Goal: Check status: Check status

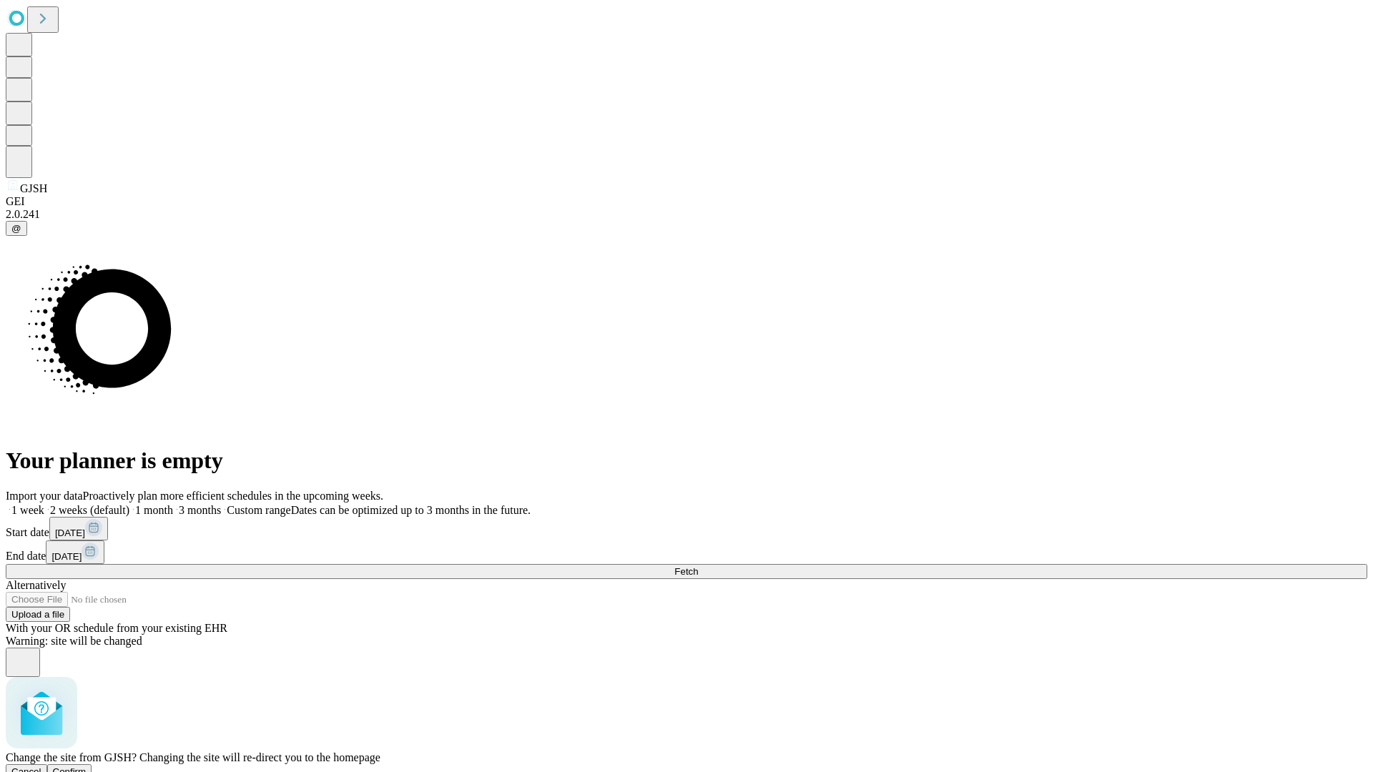
click at [87, 767] on span "Confirm" at bounding box center [70, 772] width 34 height 11
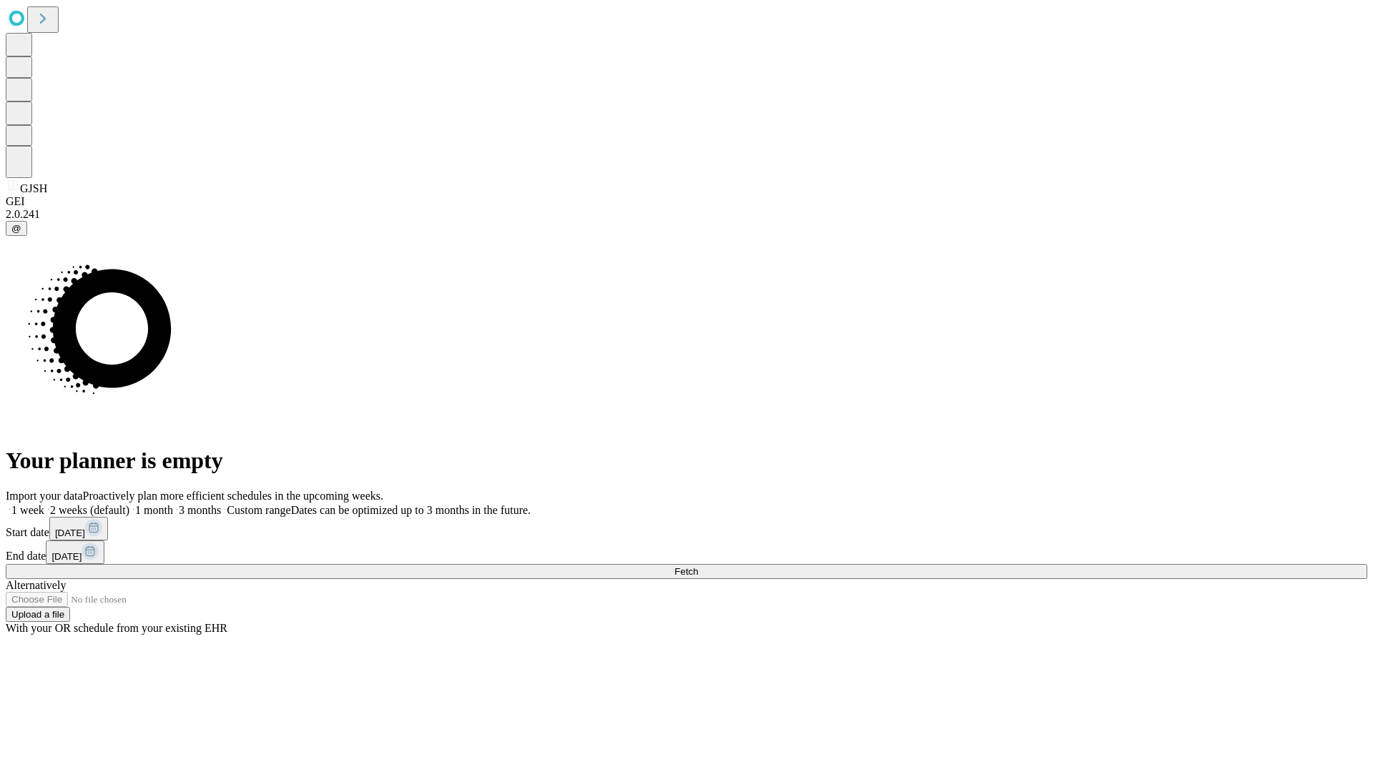
click at [44, 504] on label "1 week" at bounding box center [25, 510] width 39 height 12
click at [698, 566] on span "Fetch" at bounding box center [686, 571] width 24 height 11
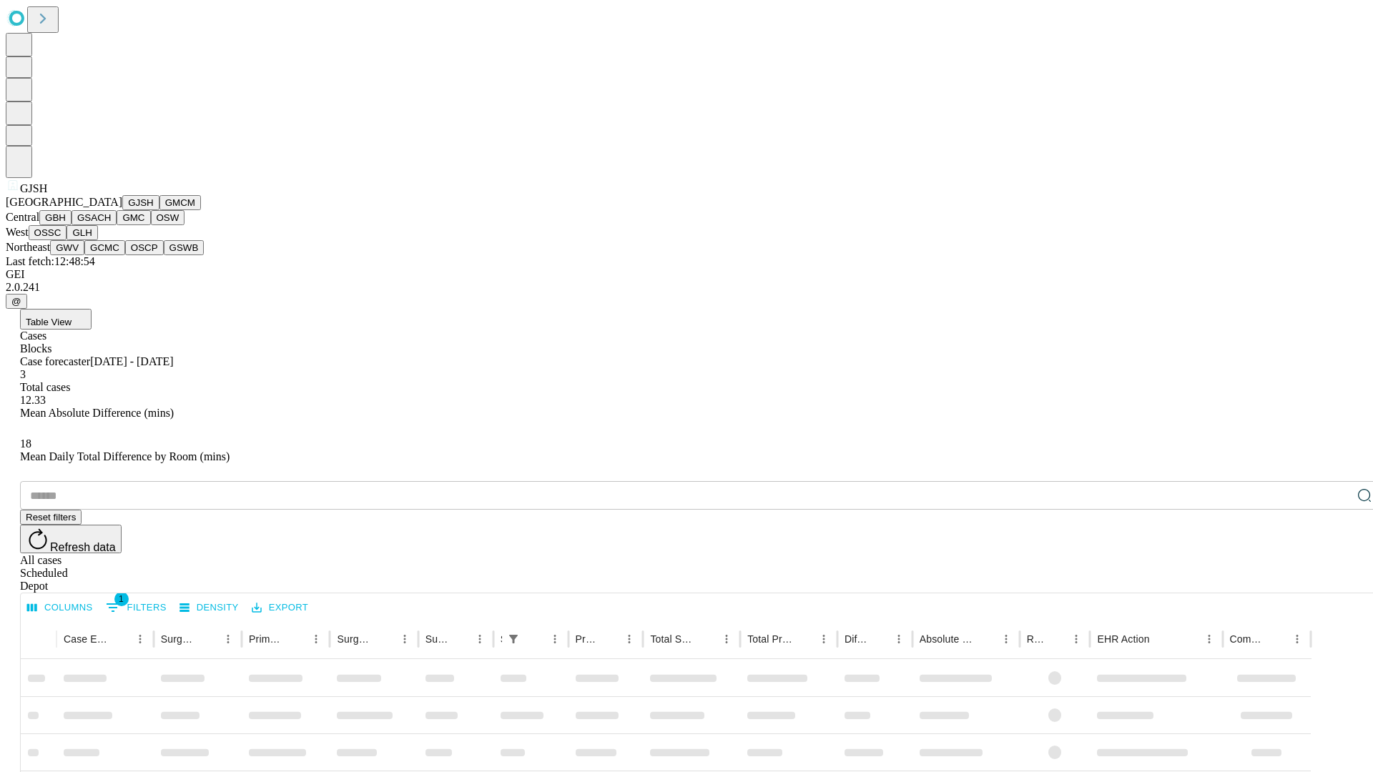
click at [159, 210] on button "GMCM" at bounding box center [179, 202] width 41 height 15
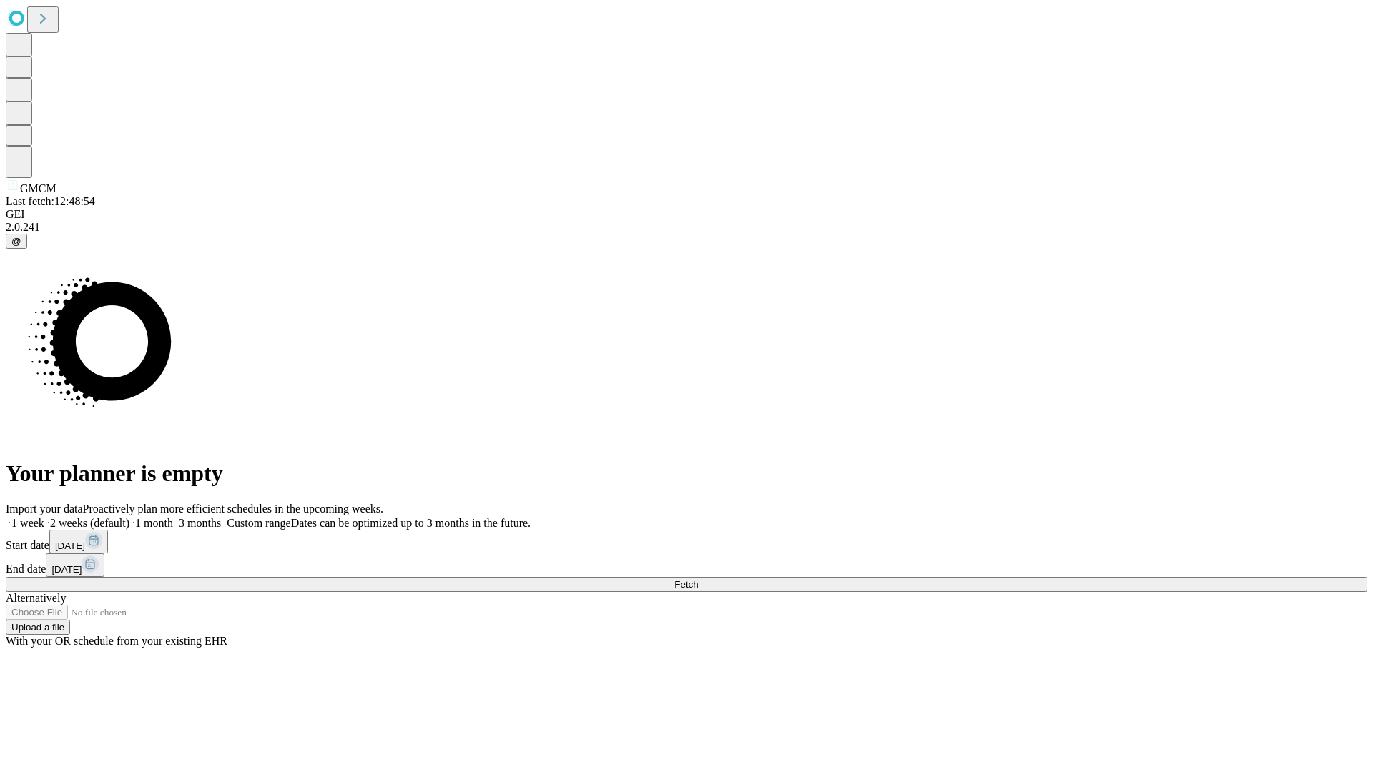
click at [44, 517] on label "1 week" at bounding box center [25, 523] width 39 height 12
click at [698, 579] on span "Fetch" at bounding box center [686, 584] width 24 height 11
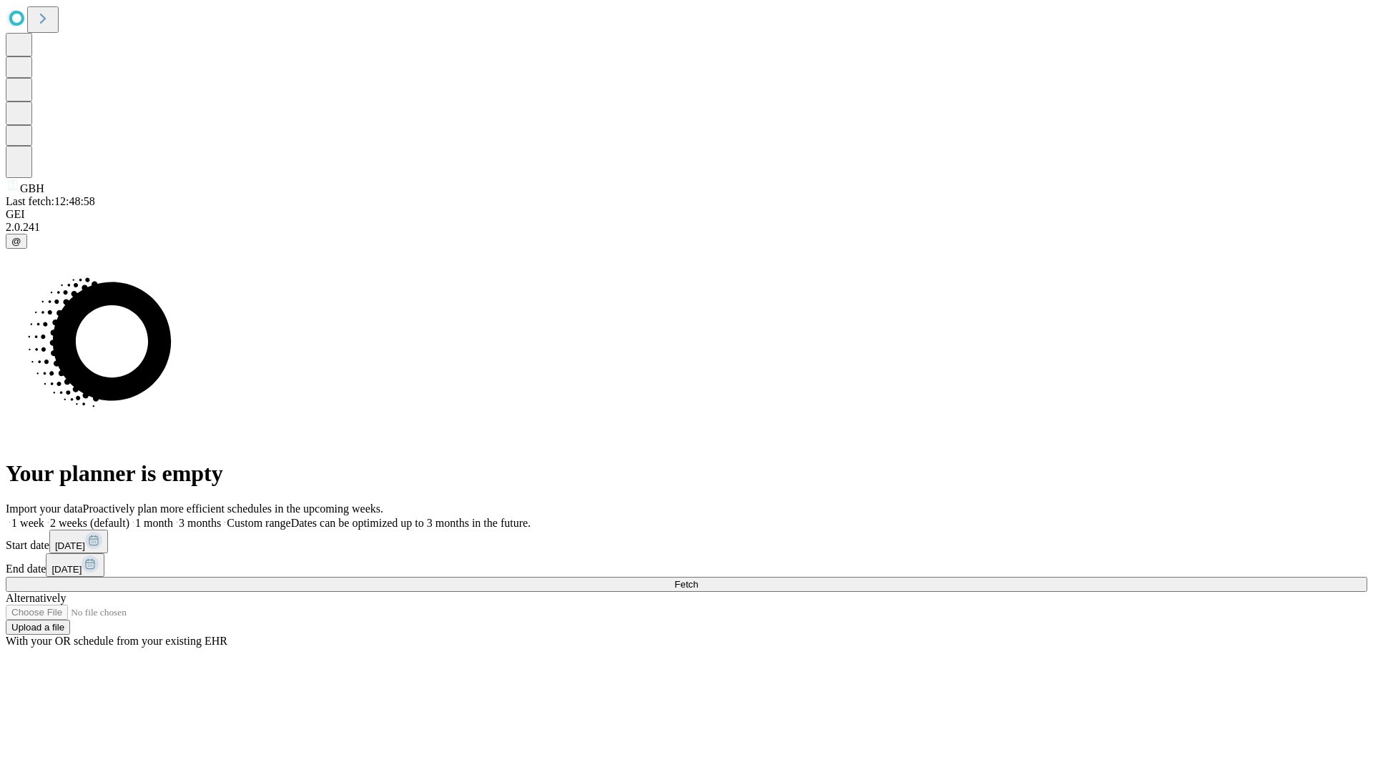
click at [44, 517] on label "1 week" at bounding box center [25, 523] width 39 height 12
click at [698, 579] on span "Fetch" at bounding box center [686, 584] width 24 height 11
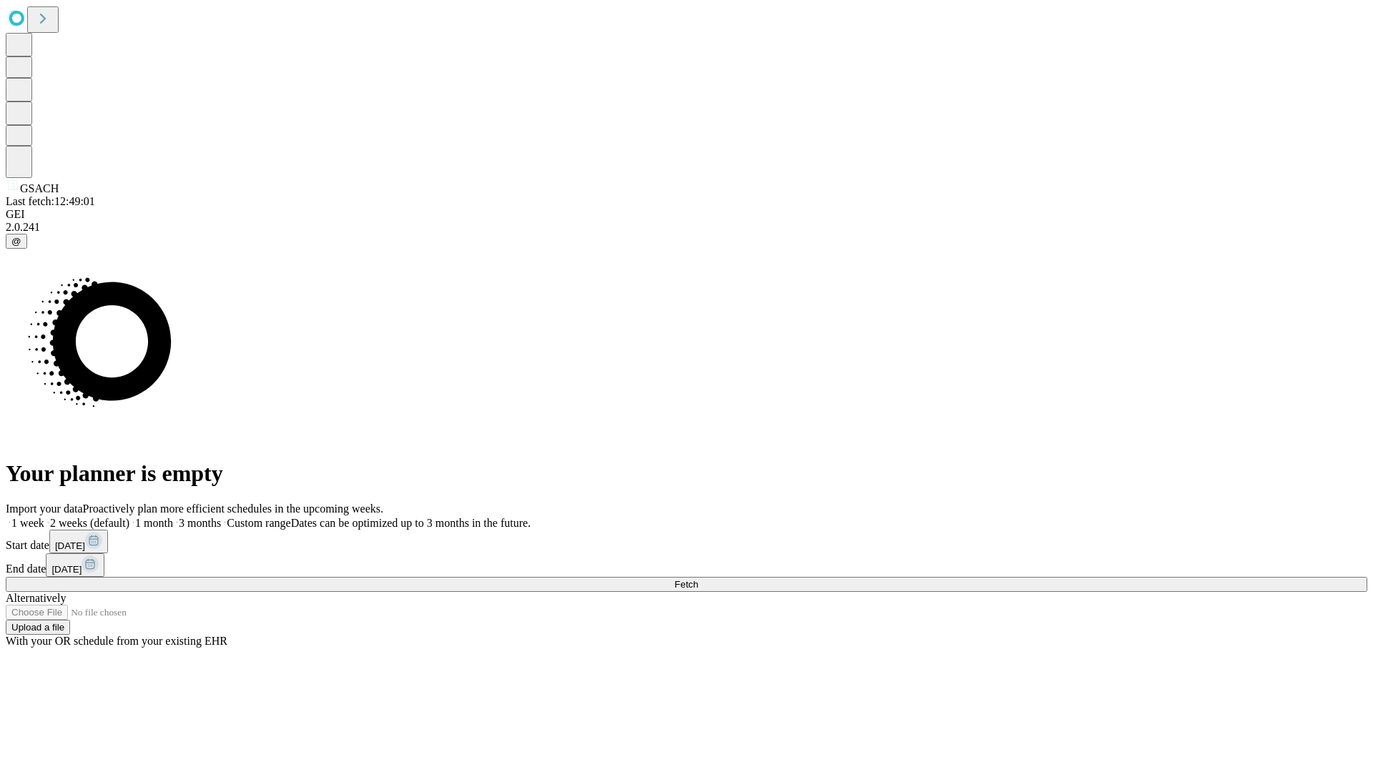
click at [44, 517] on label "1 week" at bounding box center [25, 523] width 39 height 12
click at [698, 579] on span "Fetch" at bounding box center [686, 584] width 24 height 11
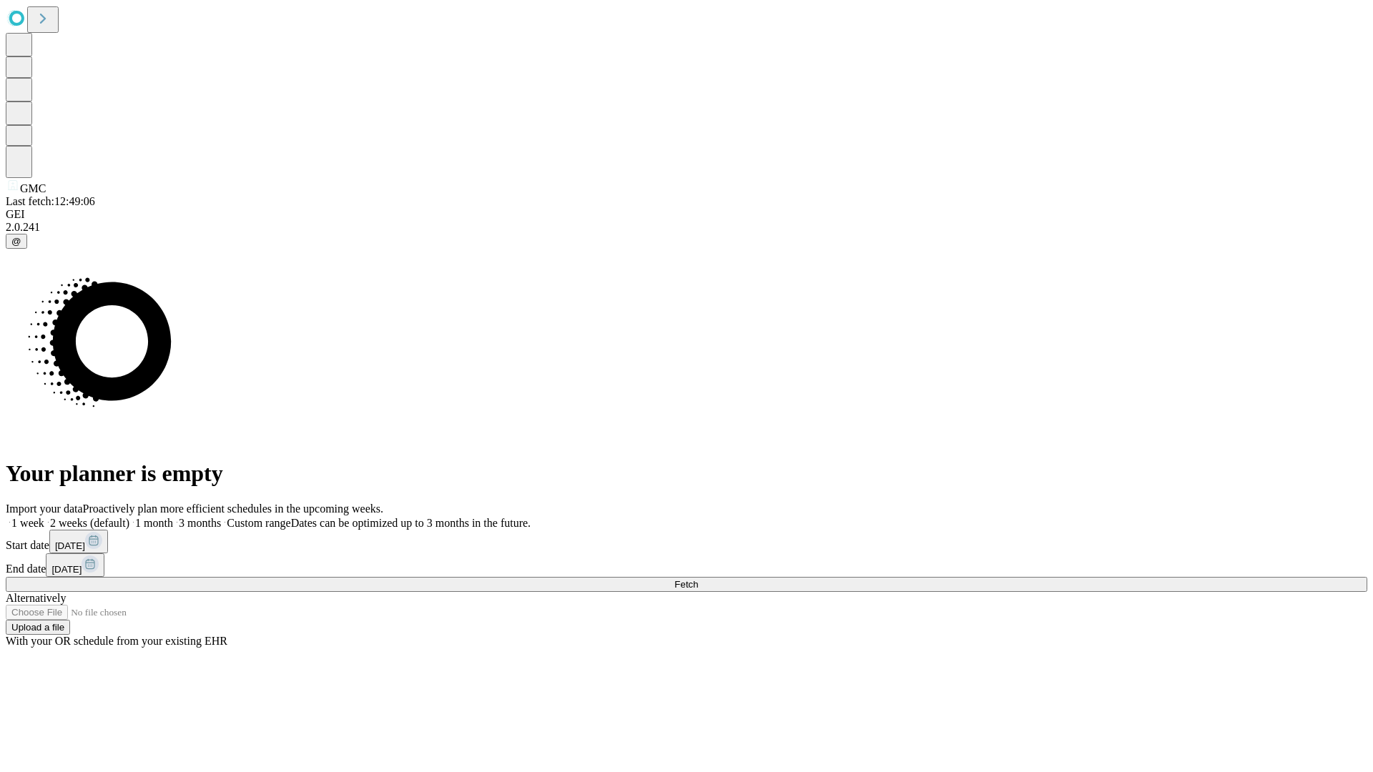
click at [44, 517] on label "1 week" at bounding box center [25, 523] width 39 height 12
click at [698, 579] on span "Fetch" at bounding box center [686, 584] width 24 height 11
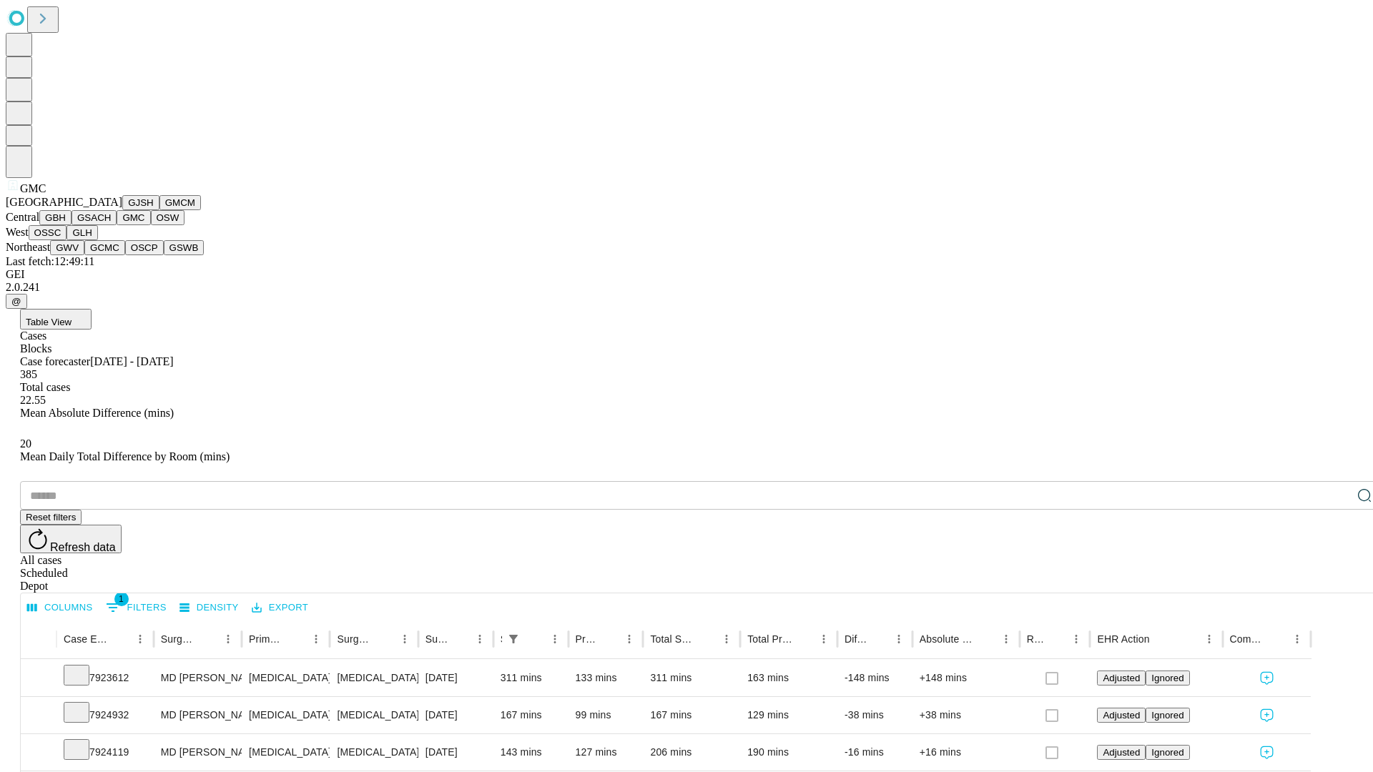
click at [151, 225] on button "OSW" at bounding box center [168, 217] width 34 height 15
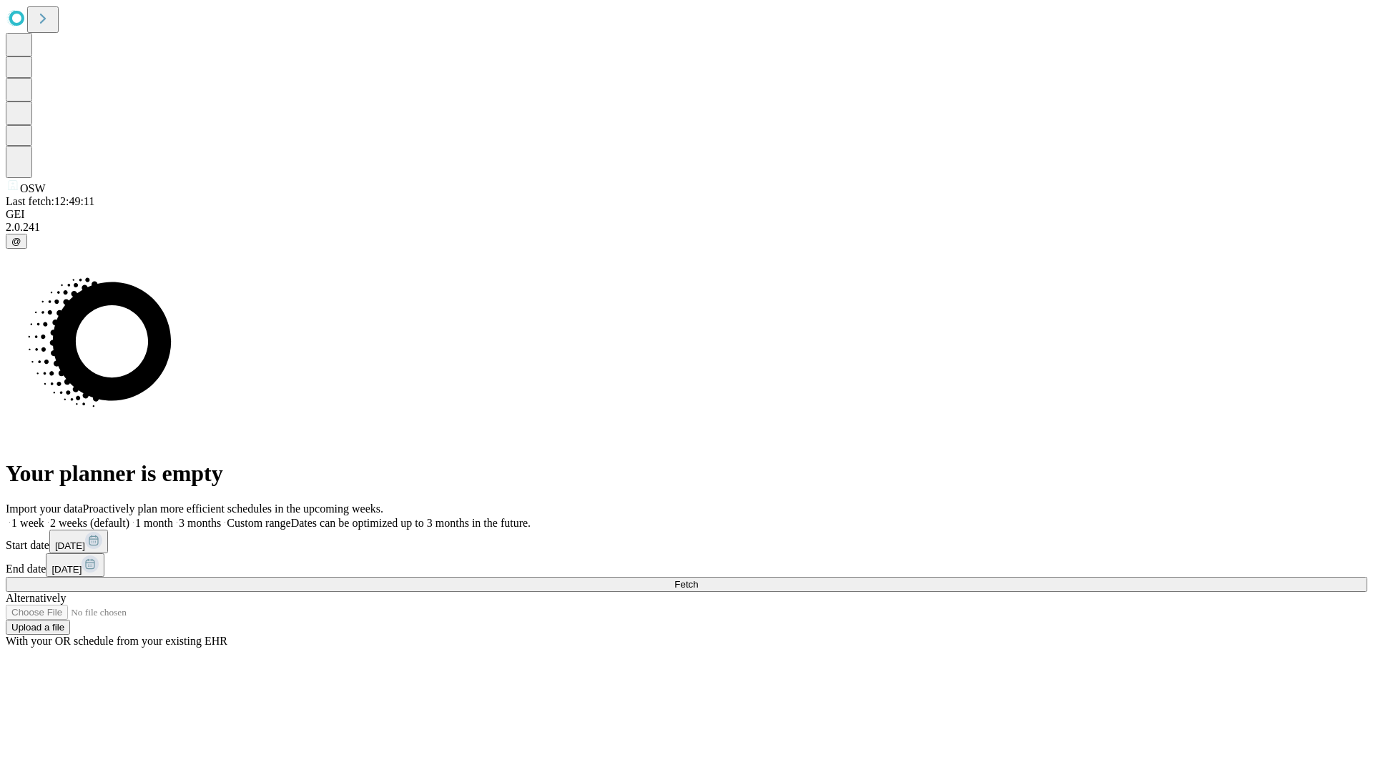
click at [44, 517] on label "1 week" at bounding box center [25, 523] width 39 height 12
click at [698, 579] on span "Fetch" at bounding box center [686, 584] width 24 height 11
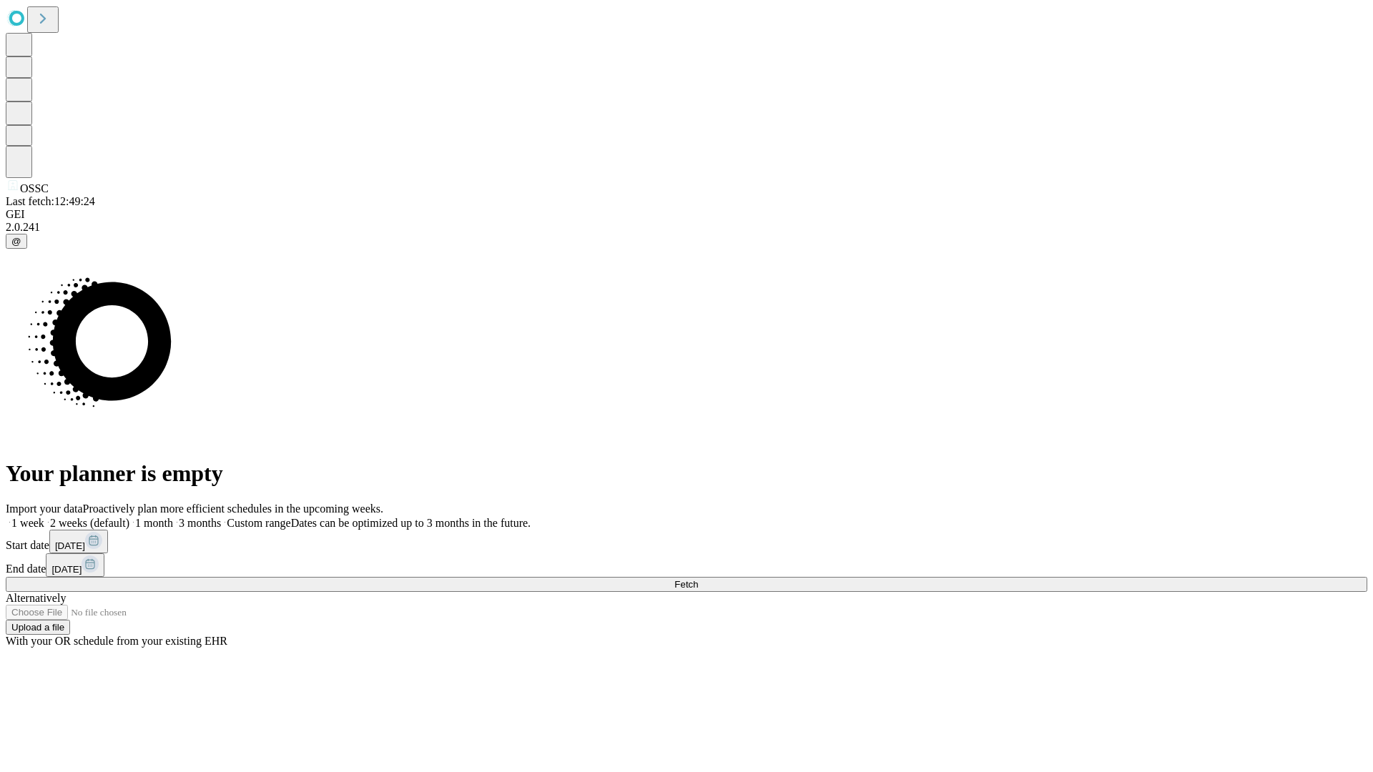
click at [44, 517] on label "1 week" at bounding box center [25, 523] width 39 height 12
click at [698, 579] on span "Fetch" at bounding box center [686, 584] width 24 height 11
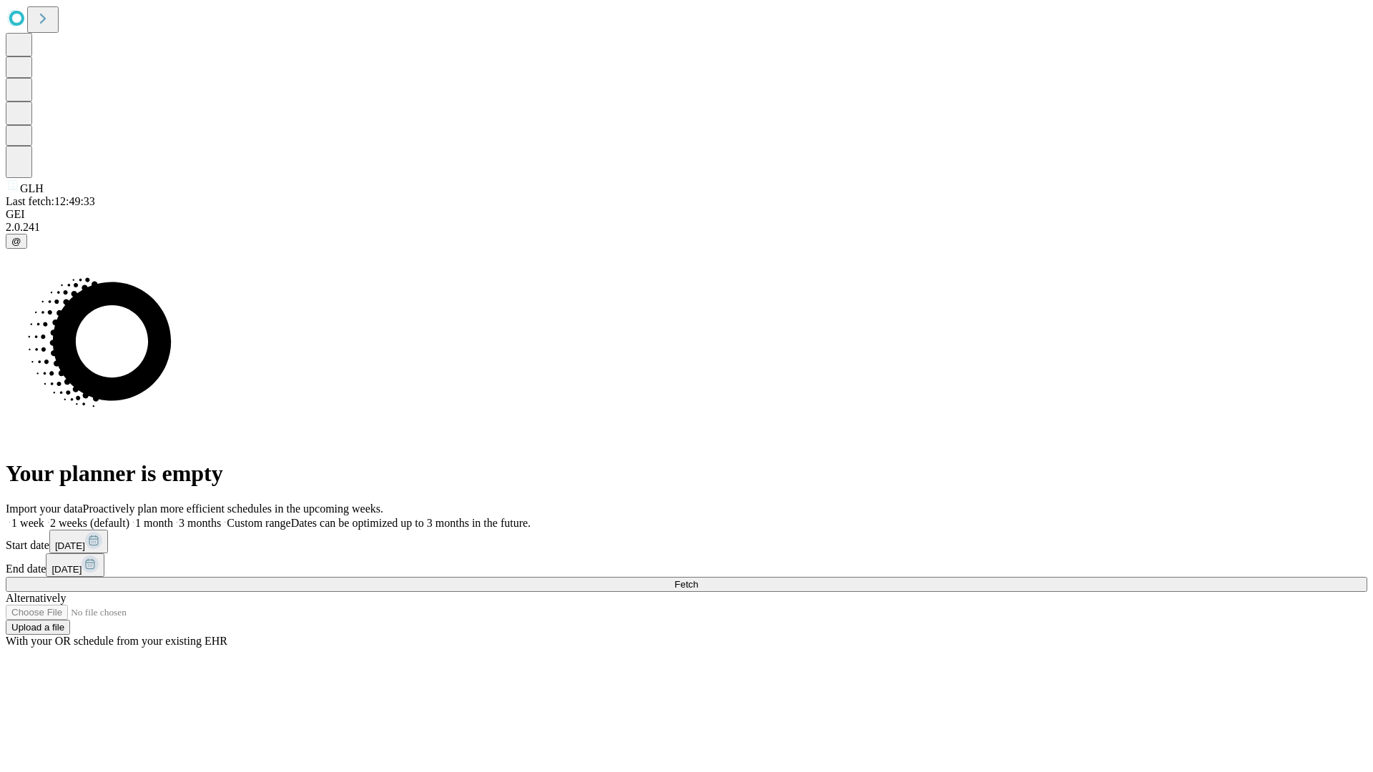
click at [44, 517] on label "1 week" at bounding box center [25, 523] width 39 height 12
click at [698, 579] on span "Fetch" at bounding box center [686, 584] width 24 height 11
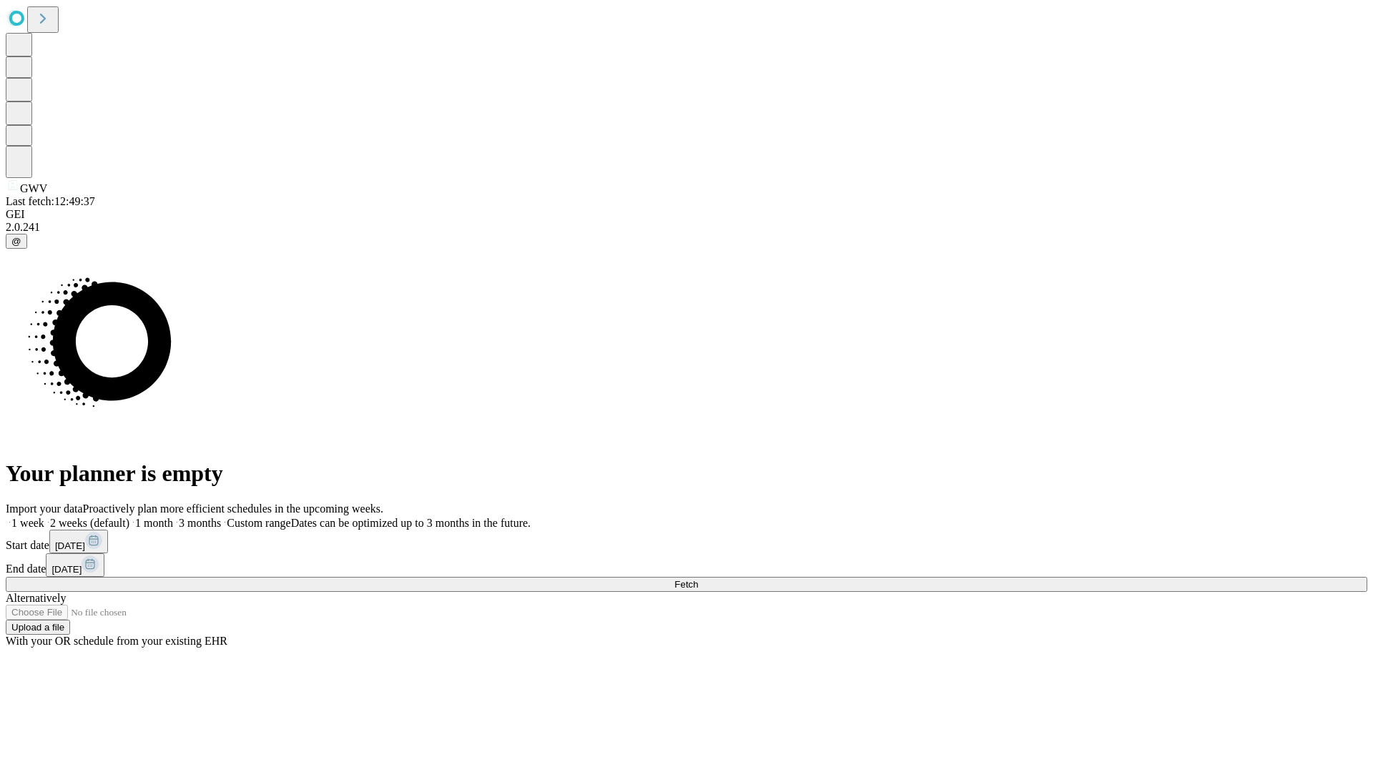
click at [44, 517] on label "1 week" at bounding box center [25, 523] width 39 height 12
click at [698, 579] on span "Fetch" at bounding box center [686, 584] width 24 height 11
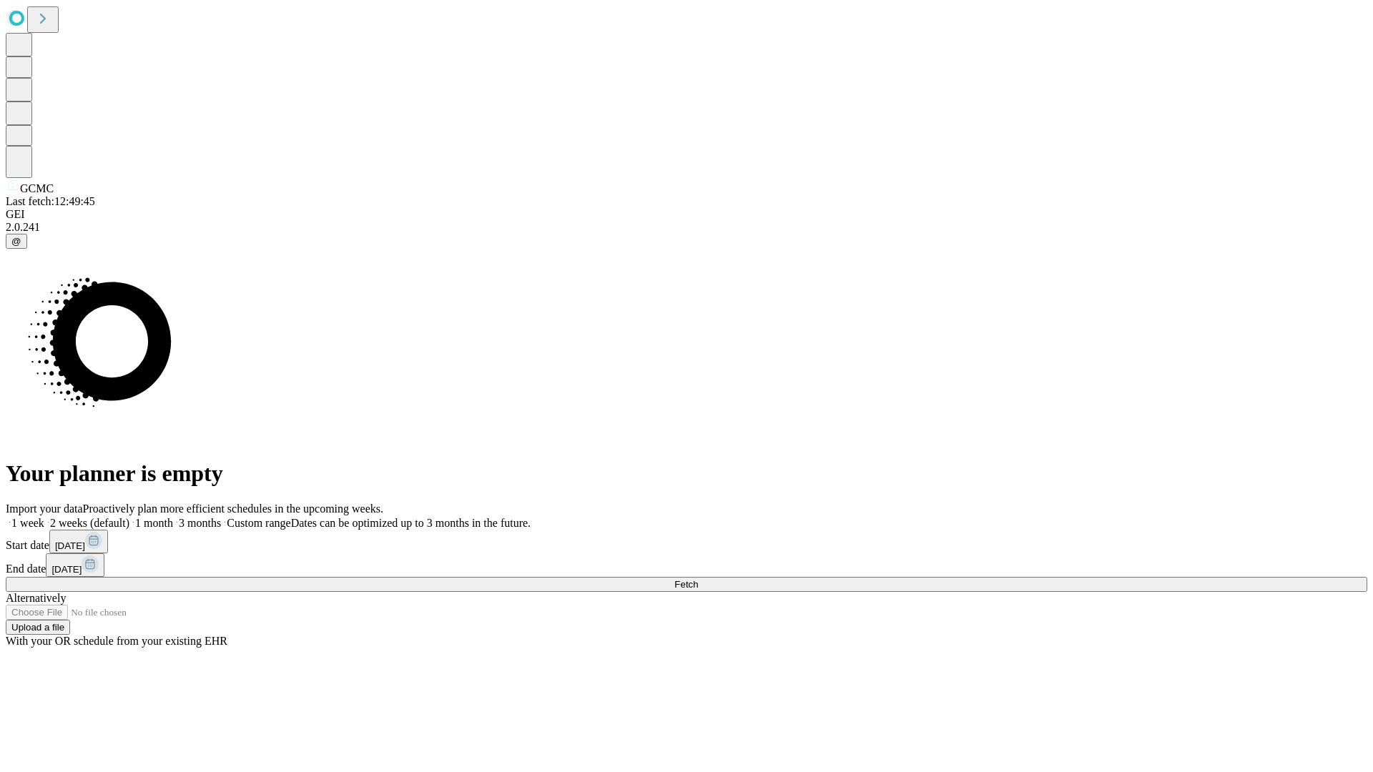
click at [44, 517] on label "1 week" at bounding box center [25, 523] width 39 height 12
click at [698, 579] on span "Fetch" at bounding box center [686, 584] width 24 height 11
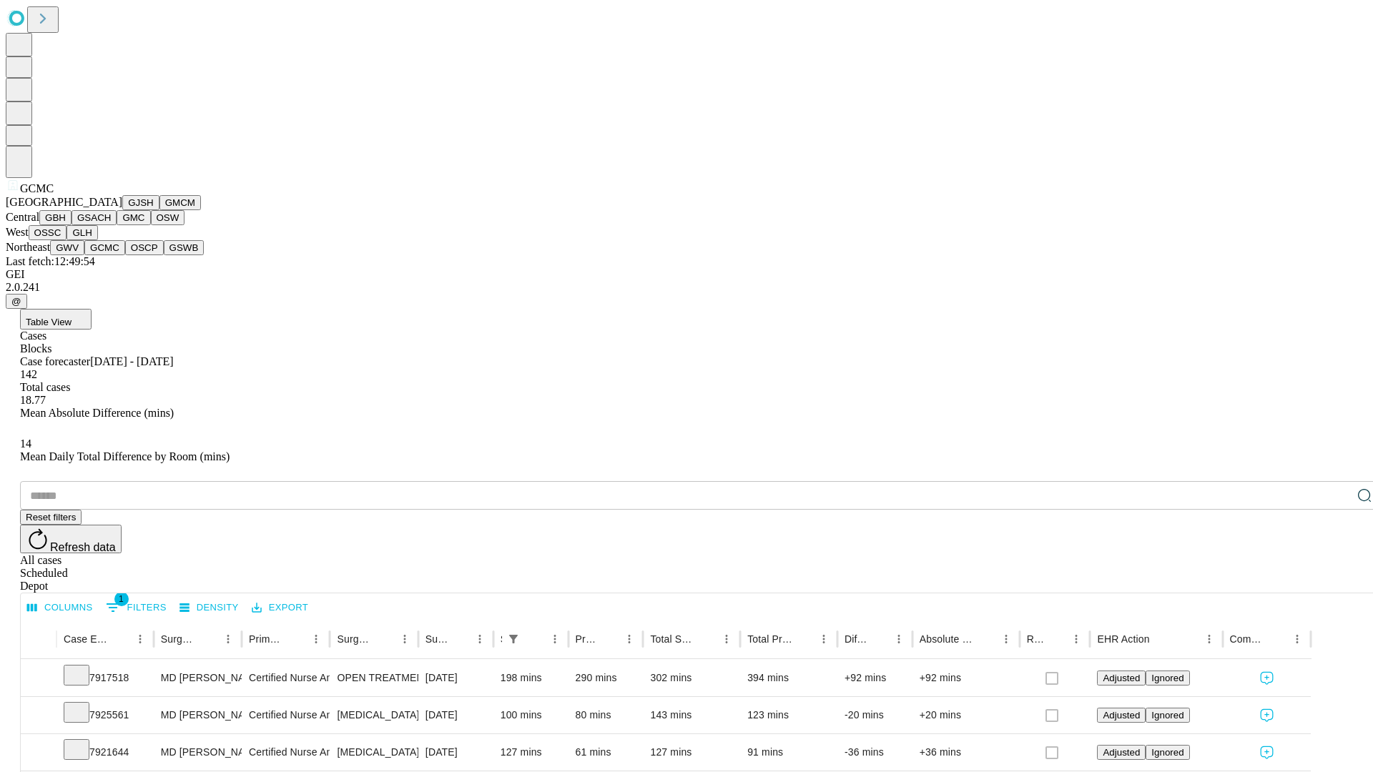
click at [125, 255] on button "OSCP" at bounding box center [144, 247] width 39 height 15
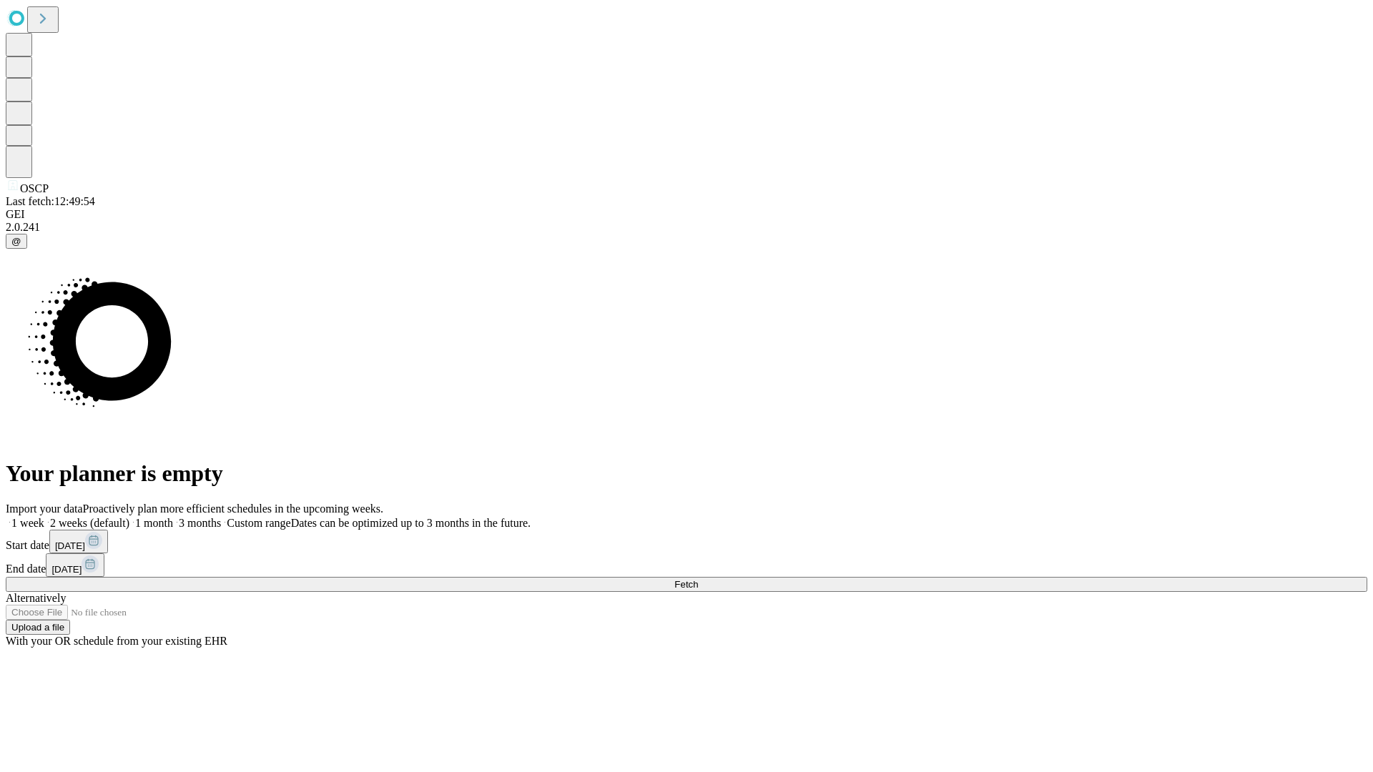
click at [44, 517] on label "1 week" at bounding box center [25, 523] width 39 height 12
click at [698, 579] on span "Fetch" at bounding box center [686, 584] width 24 height 11
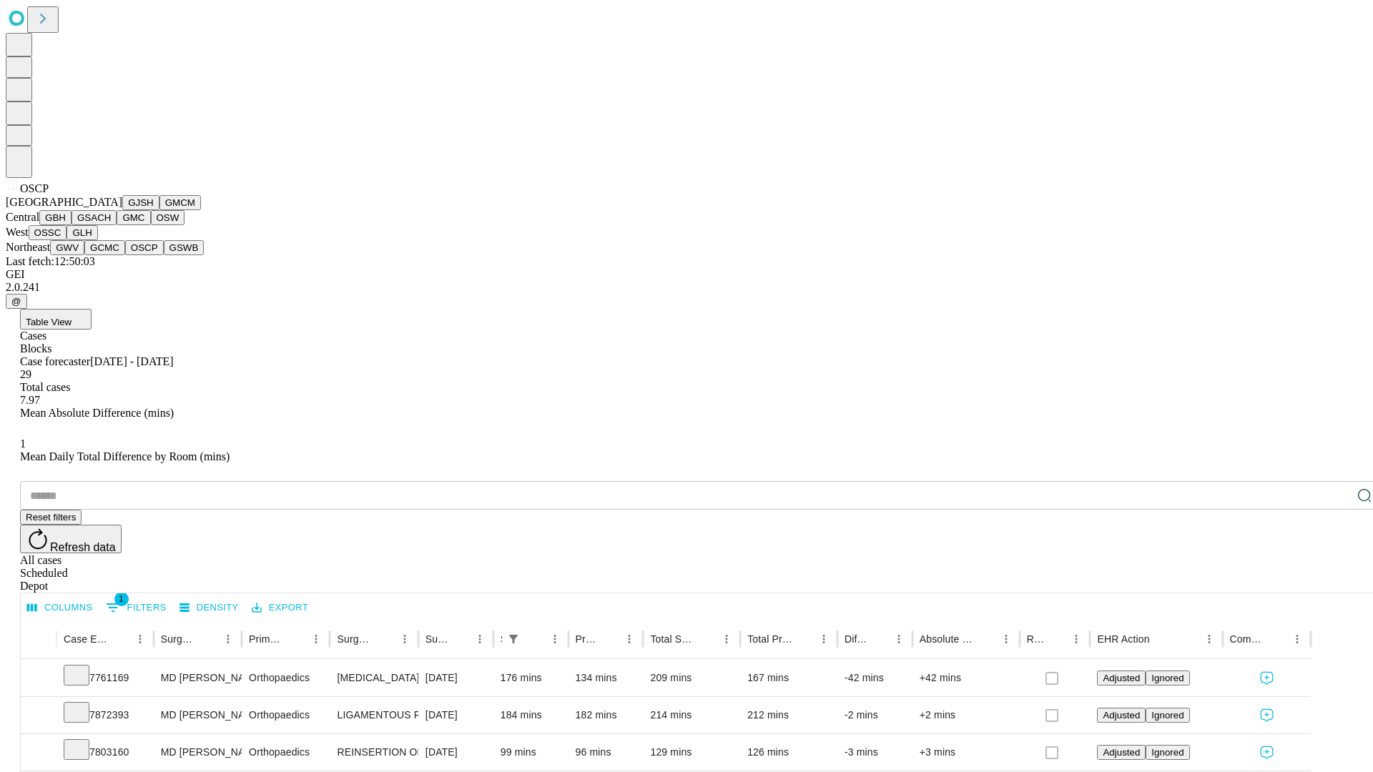
click at [164, 255] on button "GSWB" at bounding box center [184, 247] width 41 height 15
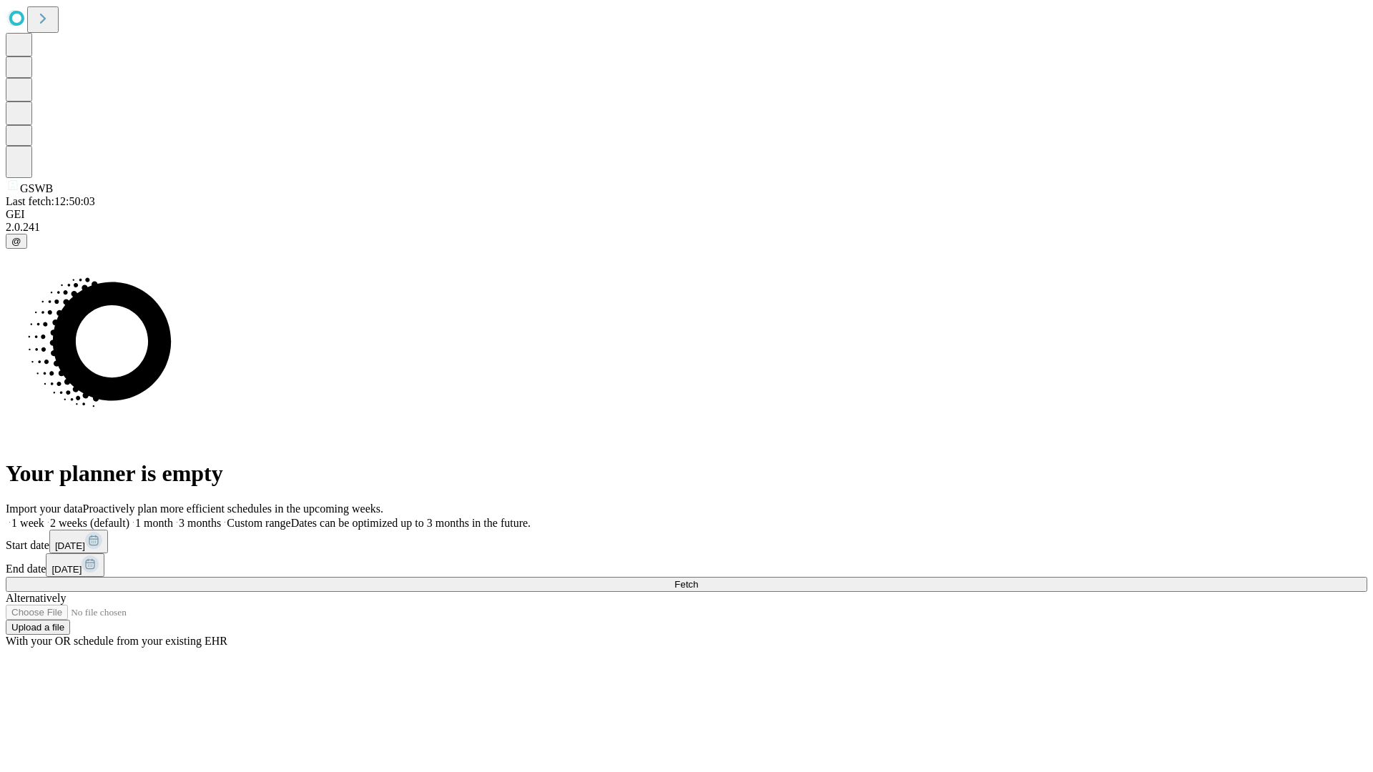
click at [44, 517] on label "1 week" at bounding box center [25, 523] width 39 height 12
click at [698, 579] on span "Fetch" at bounding box center [686, 584] width 24 height 11
